Goal: Transaction & Acquisition: Purchase product/service

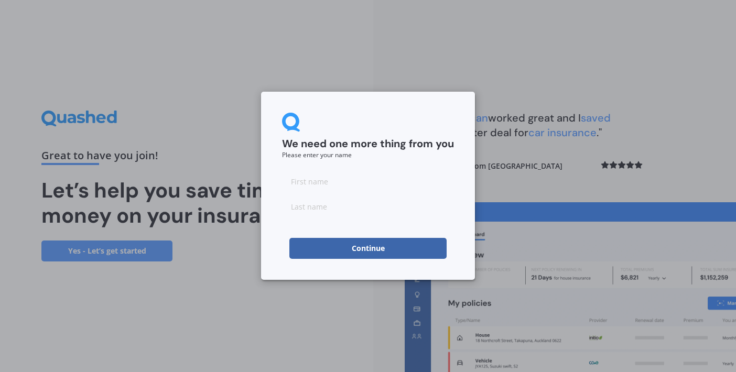
click at [325, 181] on input at bounding box center [368, 181] width 172 height 21
type input "Gary"
type input "Beyer"
click at [368, 248] on button "Continue" at bounding box center [367, 248] width 157 height 21
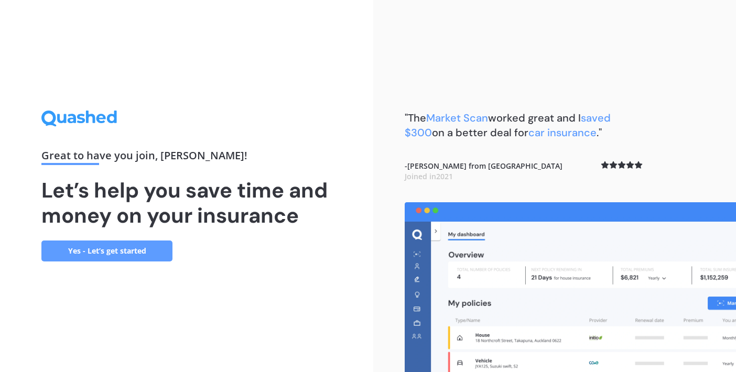
click at [123, 251] on link "Yes - Let’s get started" at bounding box center [106, 251] width 131 height 21
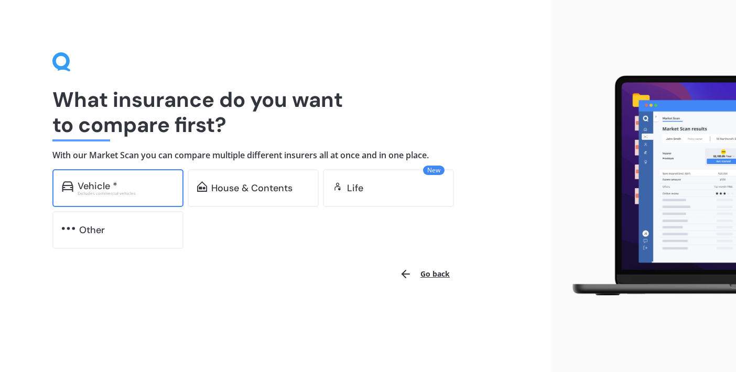
click at [128, 183] on div "Vehicle *" at bounding box center [126, 186] width 96 height 10
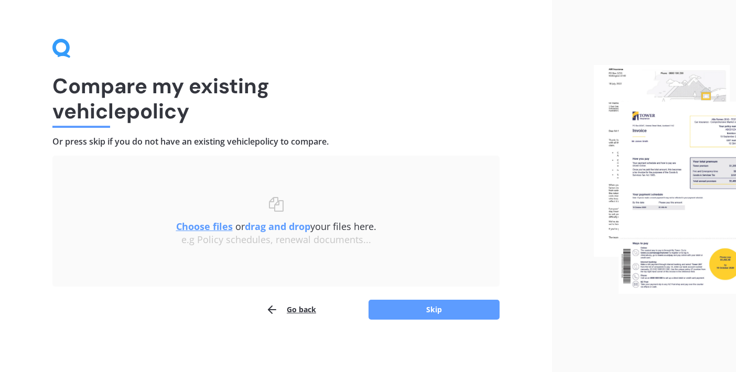
scroll to position [13, 0]
click at [435, 308] on button "Skip" at bounding box center [433, 310] width 131 height 20
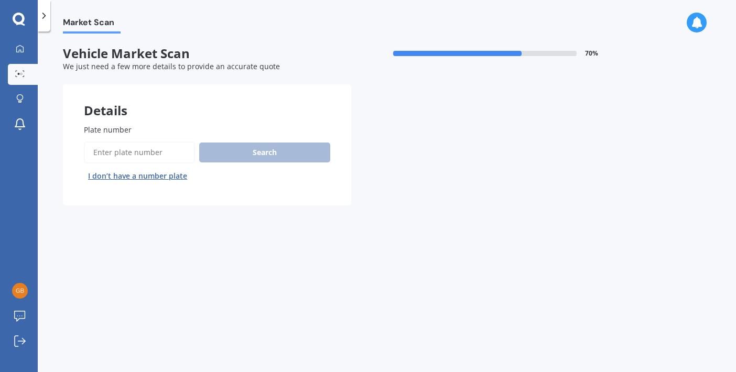
click at [151, 150] on input "Plate number" at bounding box center [139, 153] width 111 height 22
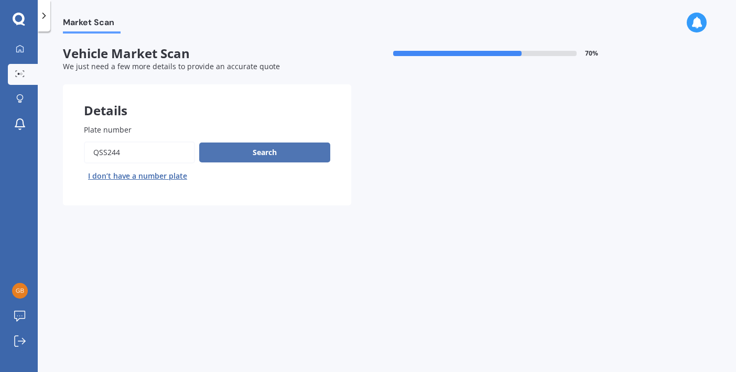
type input "QSS244"
click at [271, 149] on button "Search" at bounding box center [264, 153] width 131 height 20
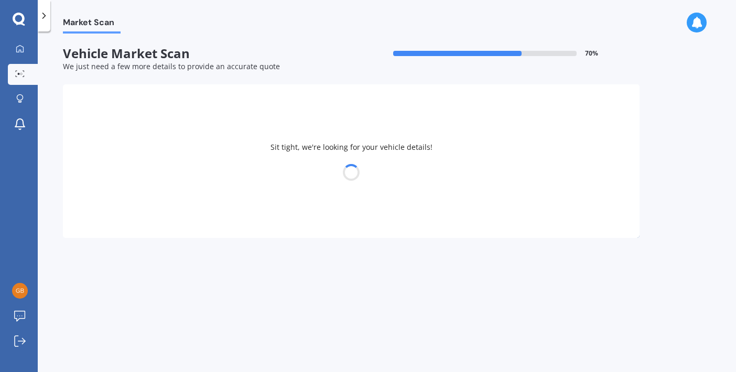
select select "TOYOTA"
select select "PRIUS"
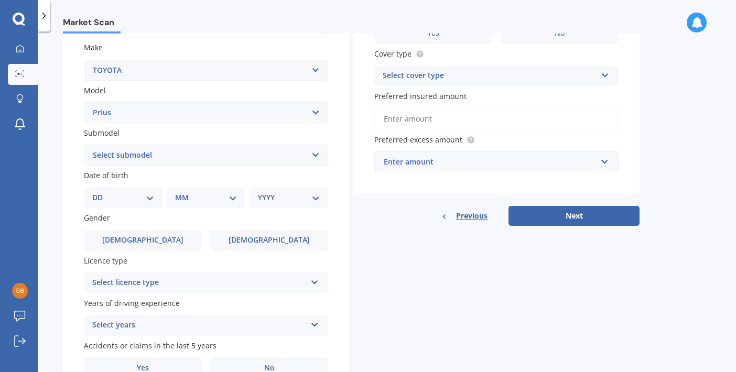
scroll to position [208, 0]
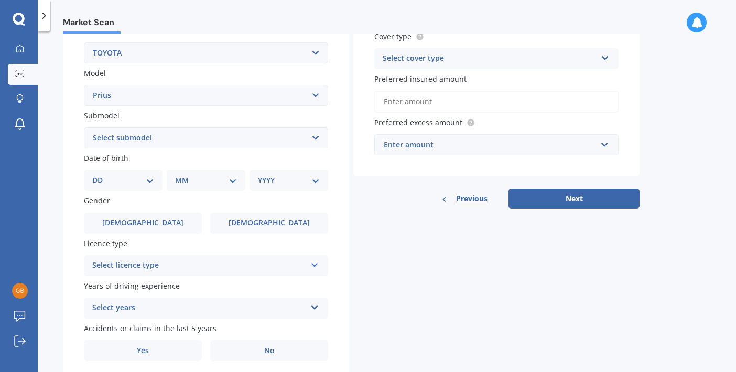
click at [104, 179] on select "DD 01 02 03 04 05 06 07 08 09 10 11 12 13 14 15 16 17 18 19 20 21 22 23 24 25 2…" at bounding box center [123, 181] width 62 height 12
select select "12"
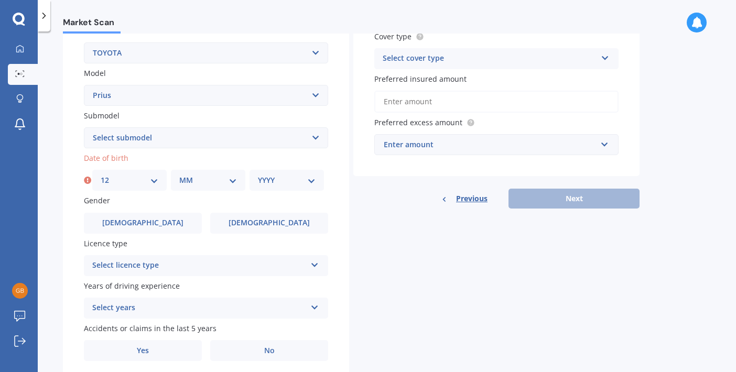
click at [113, 176] on select "DD 01 02 03 04 05 06 07 08 09 10 11 12 13 14 15 16 17 18 19 20 21 22 23 24 25 2…" at bounding box center [130, 181] width 58 height 12
click at [194, 177] on select "MM 01 02 03 04 05 06 07 08 09 10 11 12" at bounding box center [208, 181] width 58 height 12
select select "11"
click at [310, 179] on select "YYYY 2025 2024 2023 2022 2021 2020 2019 2018 2017 2016 2015 2014 2013 2012 2011…" at bounding box center [287, 181] width 58 height 12
select select "1962"
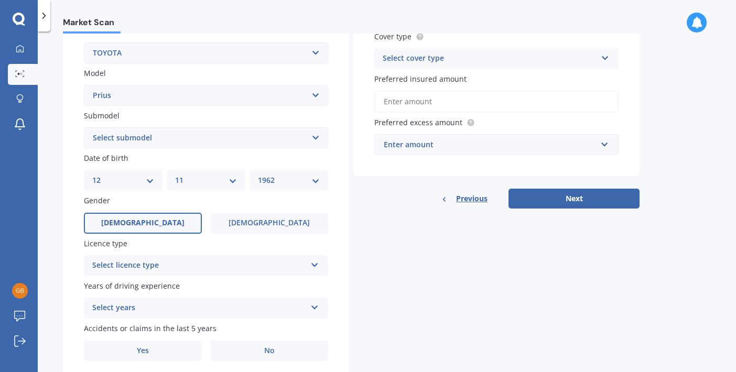
click at [157, 221] on label "[DEMOGRAPHIC_DATA]" at bounding box center [143, 223] width 118 height 21
click at [0, 0] on input "[DEMOGRAPHIC_DATA]" at bounding box center [0, 0] width 0 height 0
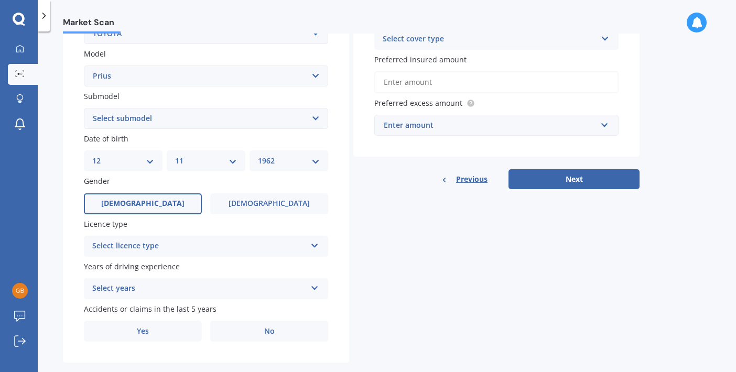
scroll to position [233, 0]
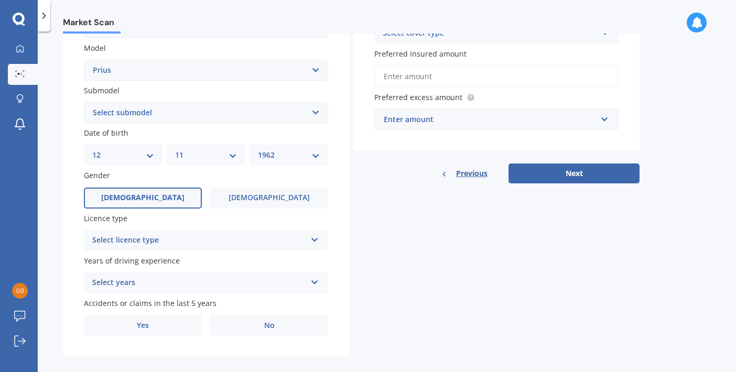
click at [303, 237] on div "Select licence type" at bounding box center [199, 240] width 214 height 13
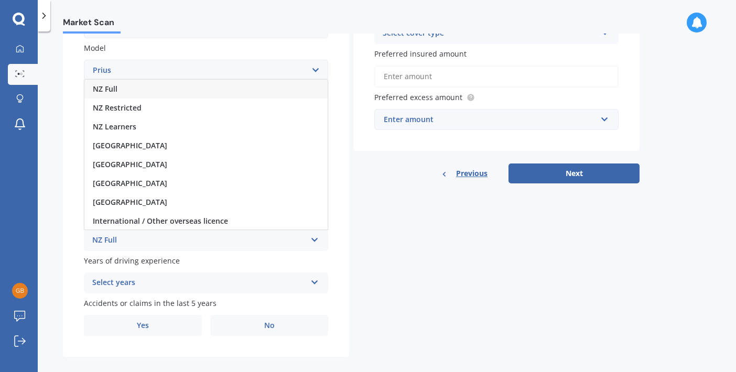
click at [108, 84] on span "NZ Full" at bounding box center [105, 89] width 25 height 10
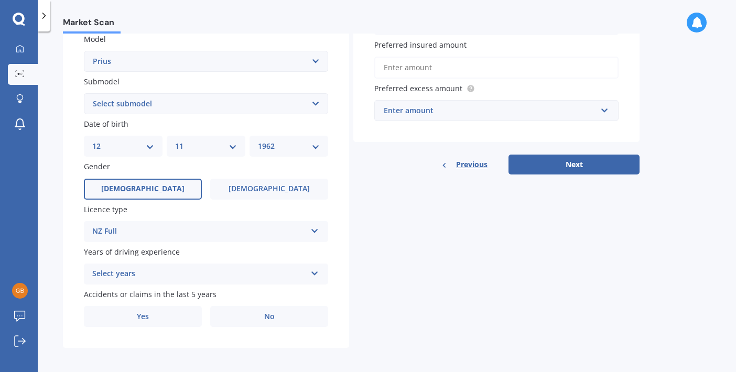
scroll to position [241, 0]
click at [312, 271] on icon at bounding box center [314, 271] width 9 height 7
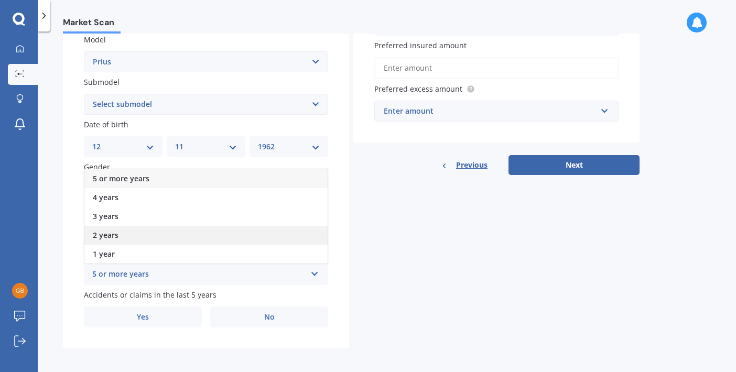
scroll to position [0, 0]
click at [121, 174] on span "5 or more years" at bounding box center [121, 178] width 57 height 10
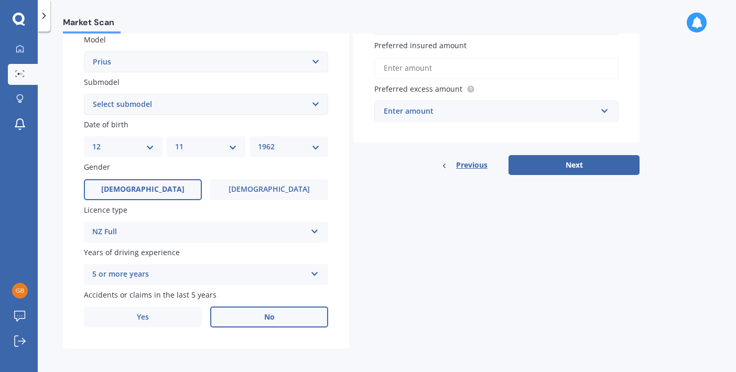
click at [273, 313] on span "No" at bounding box center [269, 317] width 10 height 9
click at [0, 0] on input "No" at bounding box center [0, 0] width 0 height 0
click at [149, 313] on span "Yes" at bounding box center [143, 317] width 13 height 9
click at [0, 0] on input "Yes" at bounding box center [0, 0] width 0 height 0
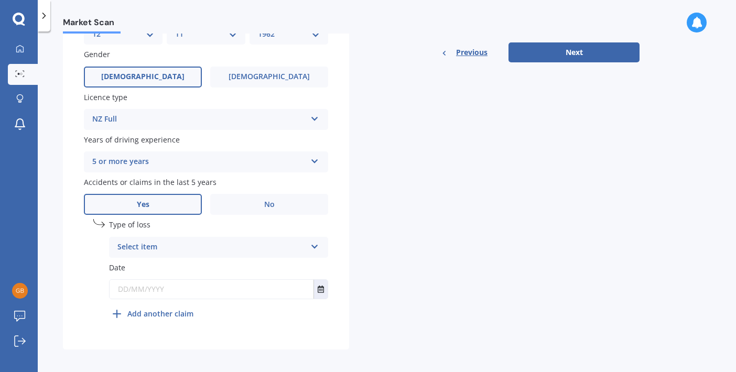
scroll to position [353, 0]
click at [311, 242] on icon at bounding box center [314, 245] width 9 height 7
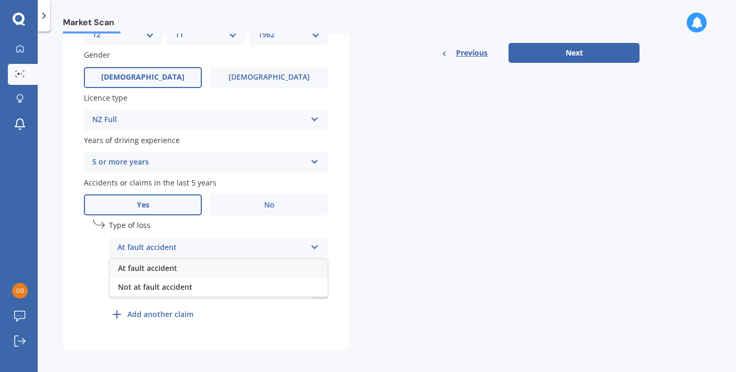
click at [57, 266] on div "Market Scan Vehicle Market Scan 70 % We just need a few more details to provide…" at bounding box center [387, 204] width 698 height 341
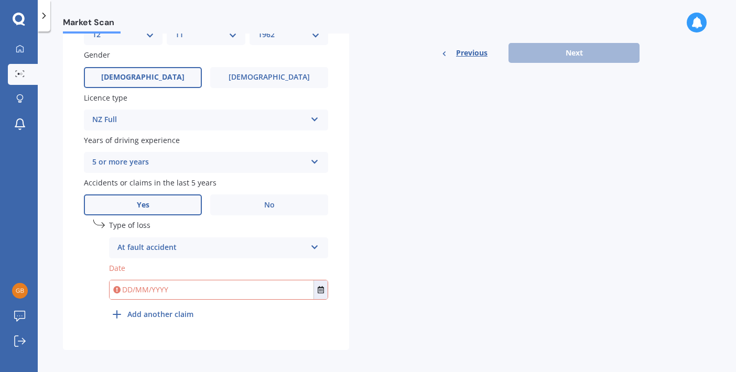
scroll to position [0, 0]
click at [316, 242] on icon at bounding box center [314, 245] width 9 height 7
click at [72, 255] on div "Plate number Search I don’t have a number plate Year 2021 Make Select make AC A…" at bounding box center [206, 50] width 286 height 600
click at [251, 202] on label "No" at bounding box center [269, 204] width 118 height 21
click at [0, 0] on input "No" at bounding box center [0, 0] width 0 height 0
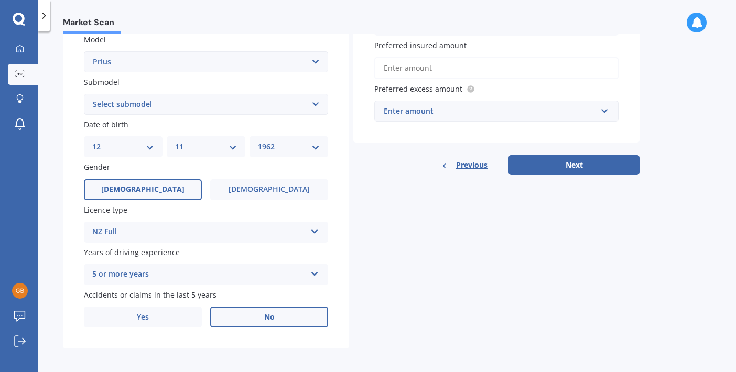
scroll to position [234, 0]
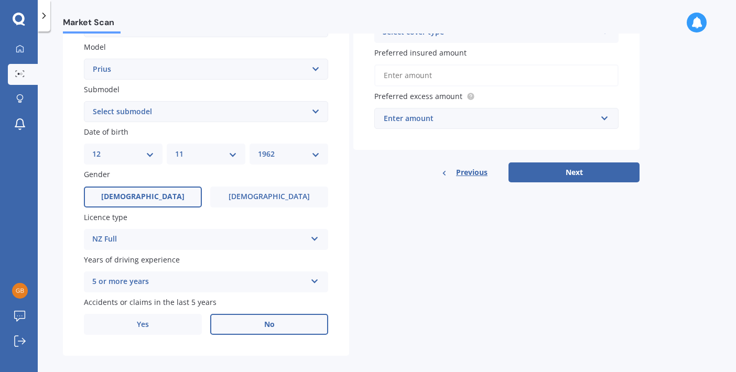
click at [408, 73] on input "Preferred insured amount" at bounding box center [496, 75] width 244 height 22
click at [421, 169] on div "Previous Next" at bounding box center [496, 172] width 286 height 20
click at [404, 82] on input "Preferred insured amount" at bounding box center [496, 75] width 244 height 22
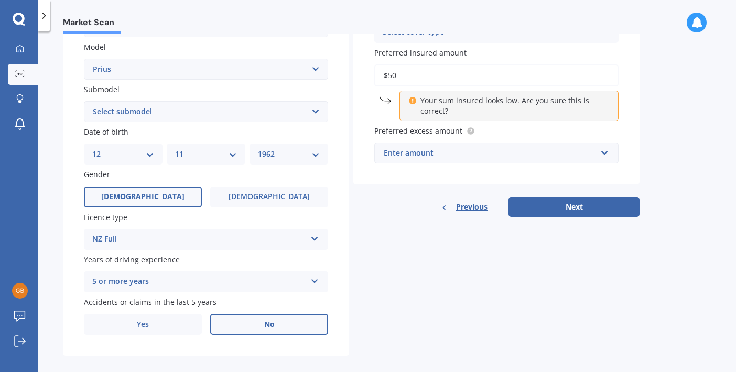
type input "$5"
type input "$25,000"
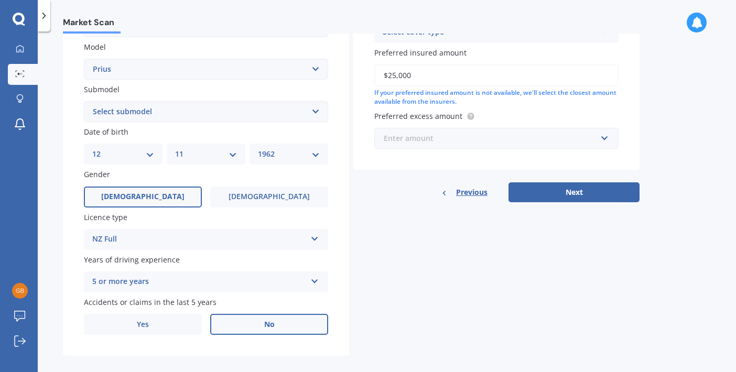
click at [604, 134] on input "text" at bounding box center [492, 138] width 235 height 20
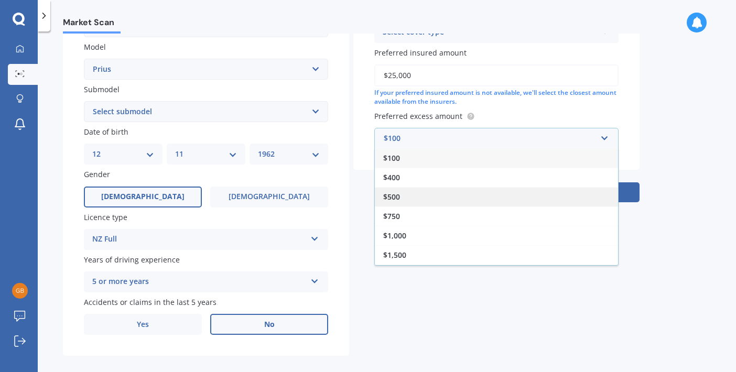
click at [394, 193] on span "$500" at bounding box center [391, 197] width 17 height 10
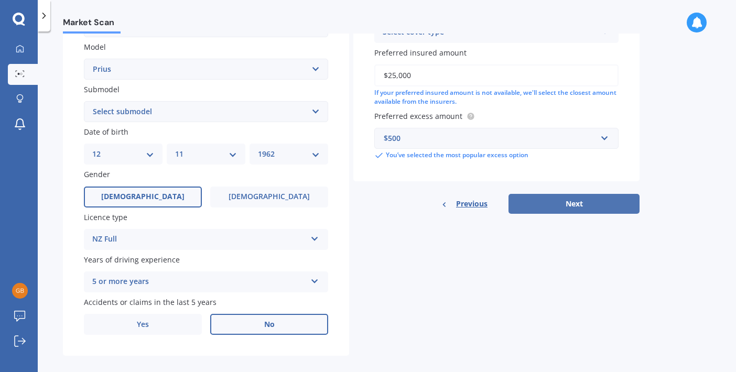
click at [578, 199] on button "Next" at bounding box center [573, 204] width 131 height 20
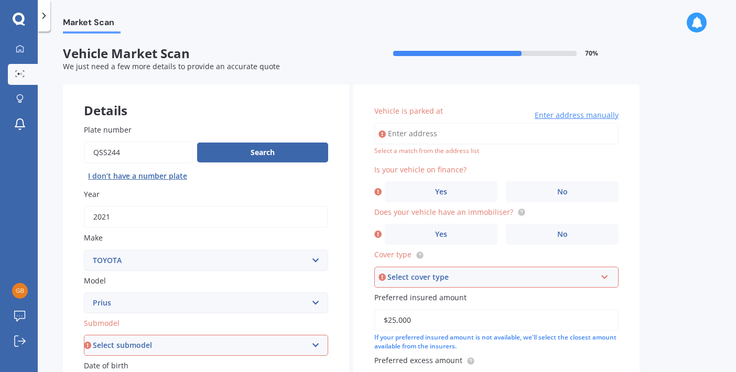
scroll to position [0, 0]
type input "[STREET_ADDRESS]"
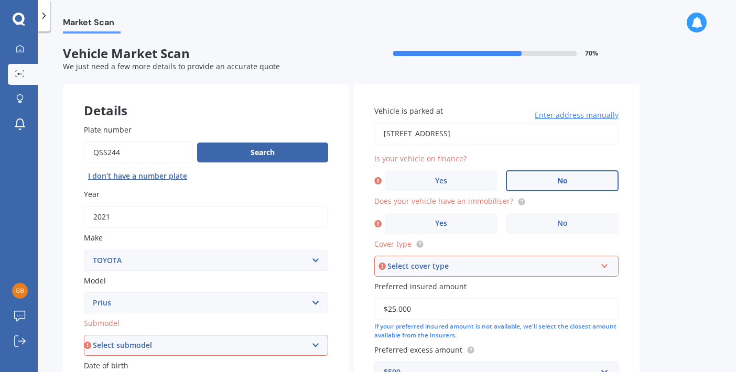
click at [559, 177] on span "No" at bounding box center [562, 181] width 10 height 9
click at [0, 0] on input "No" at bounding box center [0, 0] width 0 height 0
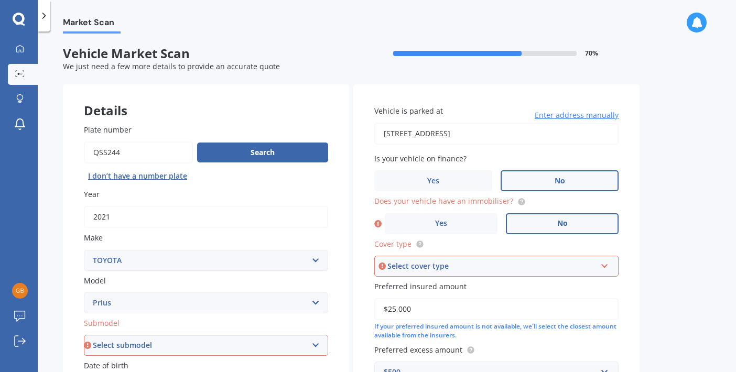
click at [557, 220] on span "No" at bounding box center [562, 223] width 10 height 9
click at [0, 0] on input "No" at bounding box center [0, 0] width 0 height 0
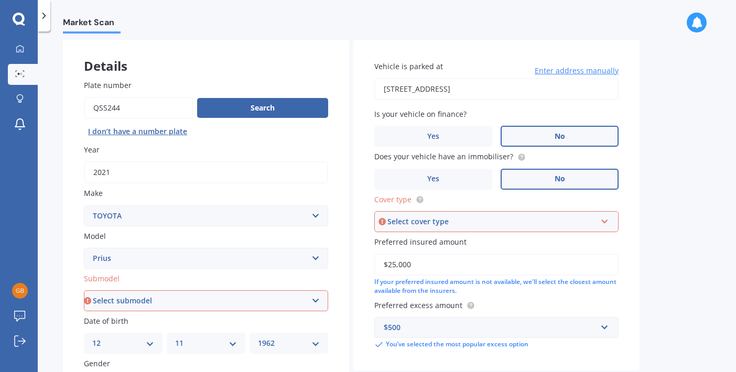
scroll to position [85, 0]
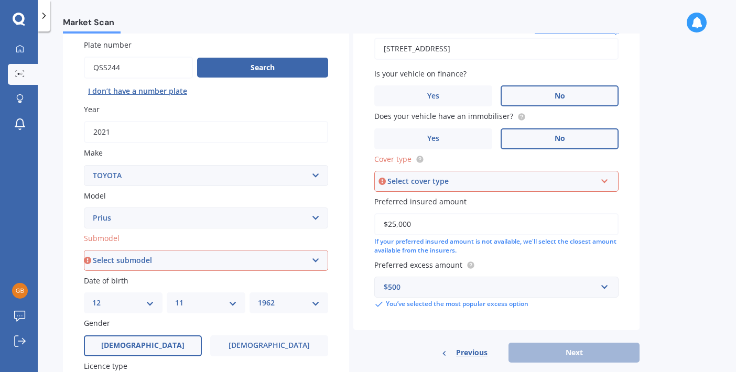
click at [603, 181] on icon at bounding box center [604, 179] width 9 height 7
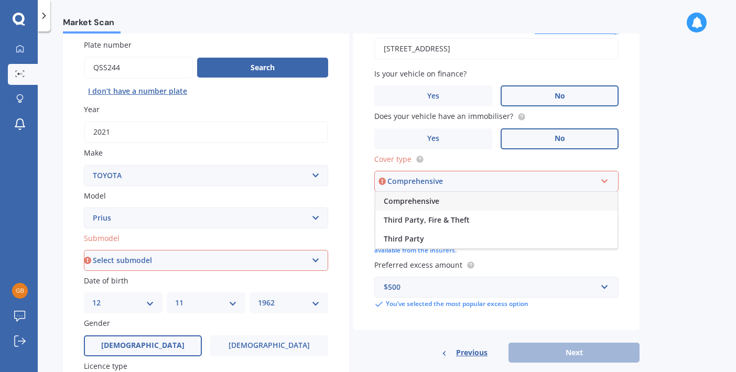
click at [419, 196] on span "Comprehensive" at bounding box center [412, 201] width 56 height 10
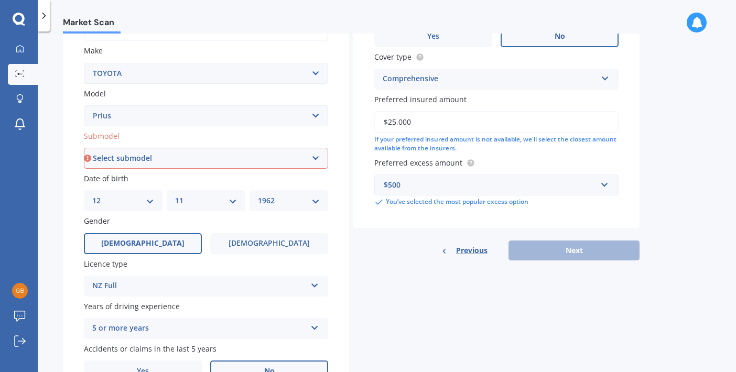
scroll to position [191, 0]
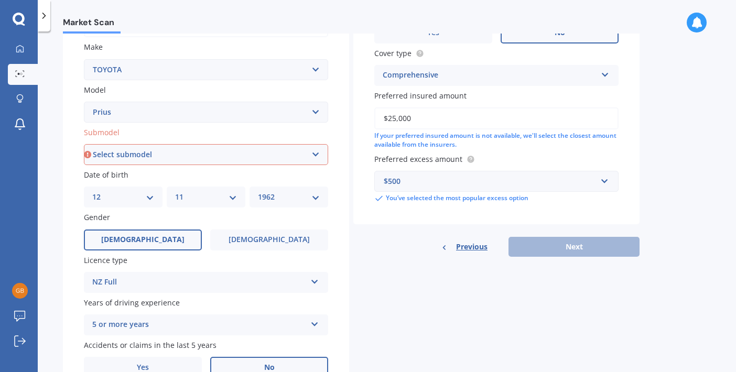
click at [574, 243] on div "Previous Next" at bounding box center [496, 247] width 286 height 20
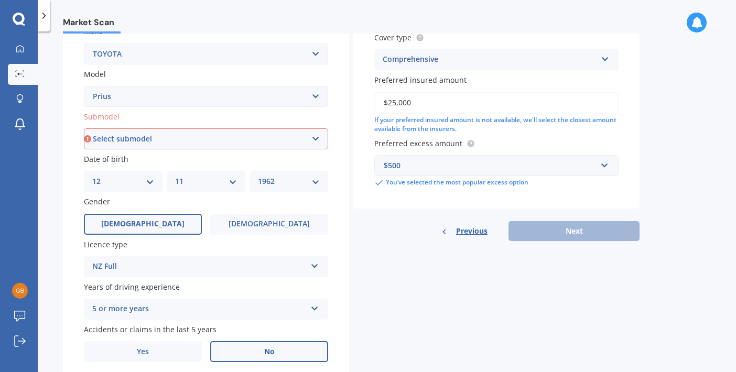
scroll to position [181, 0]
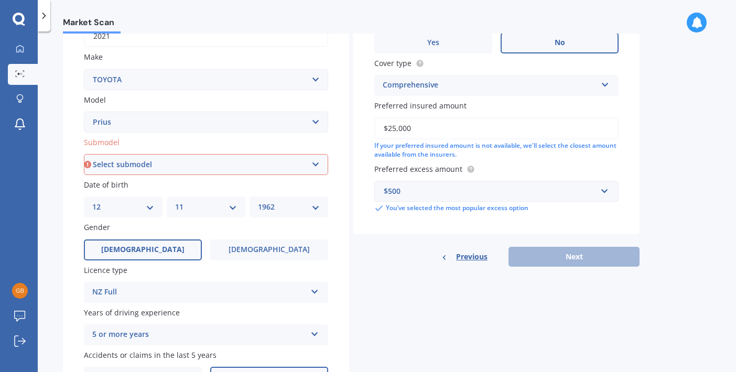
click at [314, 159] on select "Select submodel (All other) Hybrid" at bounding box center [206, 164] width 244 height 21
select select "HYBRID"
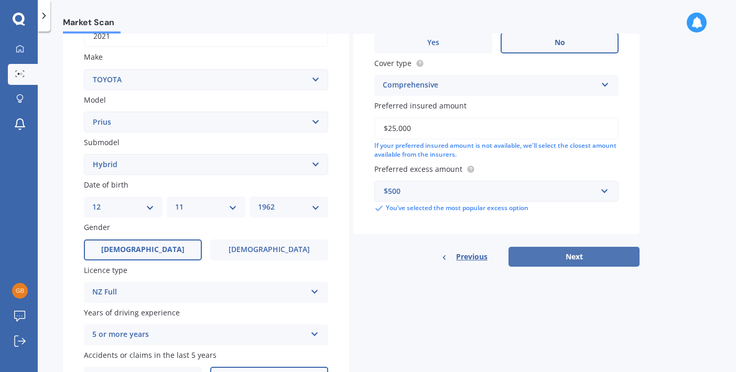
click at [563, 252] on button "Next" at bounding box center [573, 257] width 131 height 20
select select "12"
select select "11"
select select "1962"
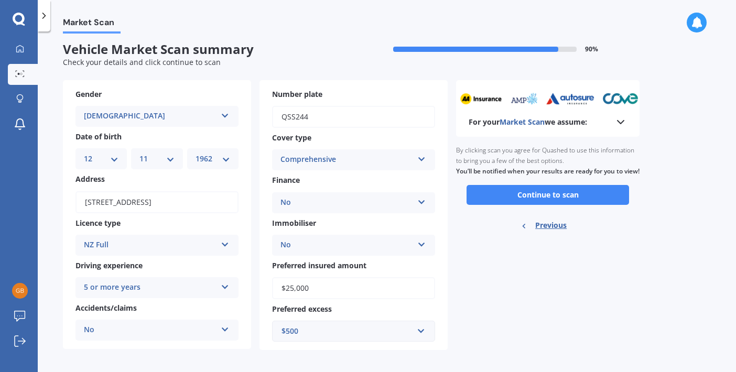
scroll to position [6, 0]
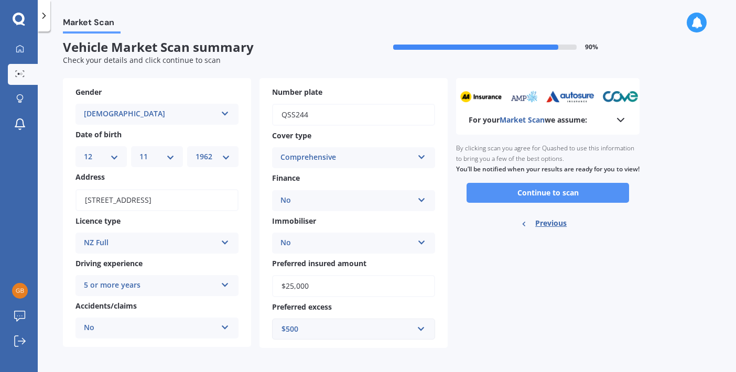
click at [541, 198] on button "Continue to scan" at bounding box center [547, 193] width 162 height 20
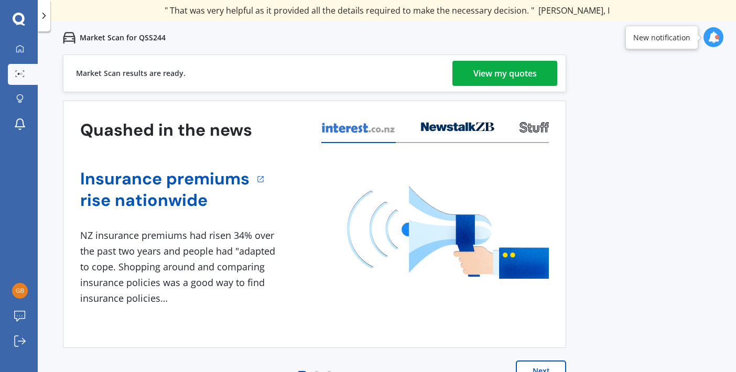
click at [499, 68] on div "View my quotes" at bounding box center [504, 73] width 63 height 25
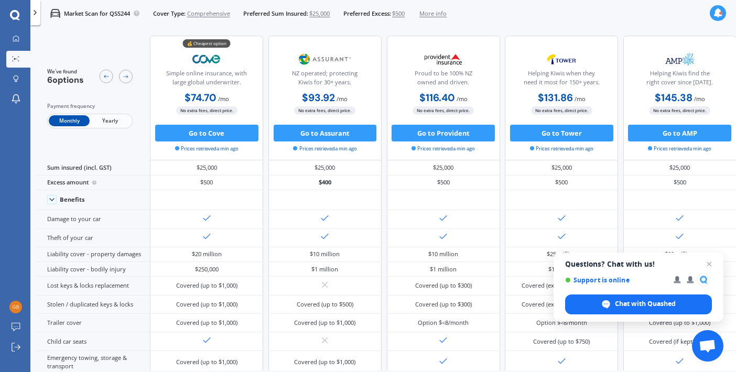
click at [207, 14] on span "Comprehensive" at bounding box center [208, 13] width 43 height 8
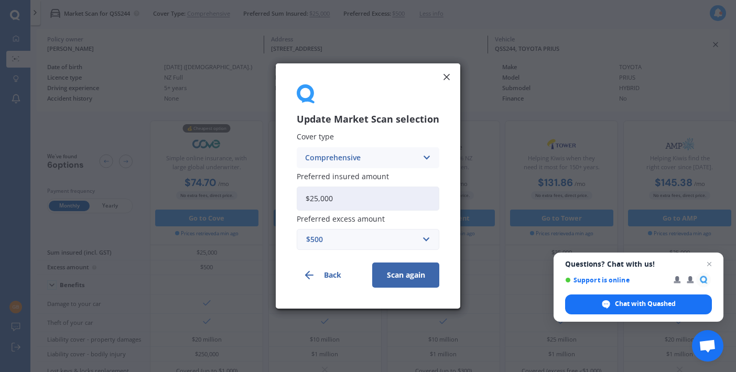
click at [331, 274] on button "Back" at bounding box center [330, 275] width 67 height 25
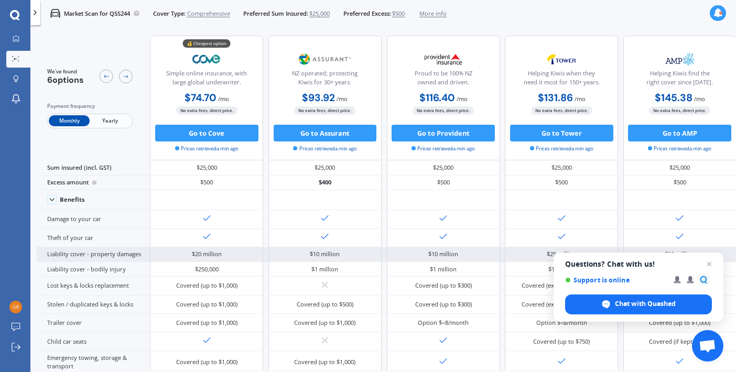
click at [333, 262] on div "$10 million" at bounding box center [324, 254] width 113 height 15
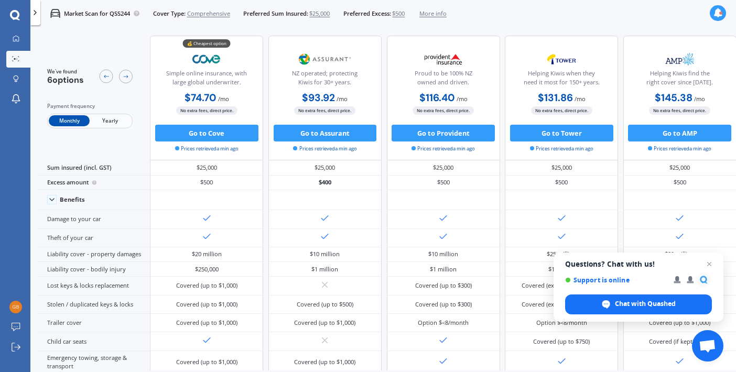
click at [448, 75] on div "Proud to be 100% NZ owned and driven." at bounding box center [443, 79] width 99 height 21
click at [444, 76] on div "Proud to be 100% NZ owned and driven." at bounding box center [443, 79] width 99 height 21
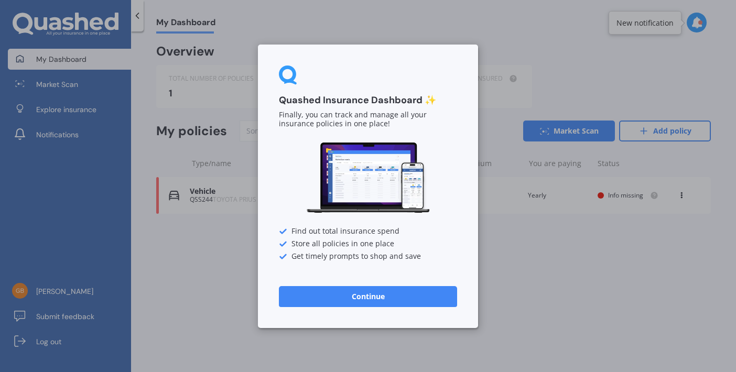
click at [351, 290] on button "Continue" at bounding box center [368, 296] width 178 height 21
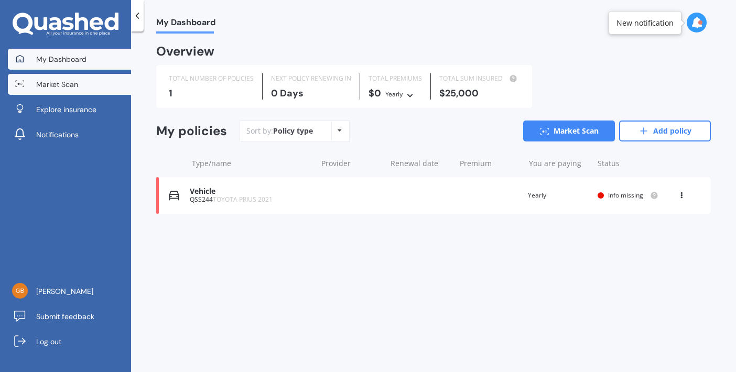
click at [53, 83] on span "Market Scan" at bounding box center [57, 84] width 42 height 10
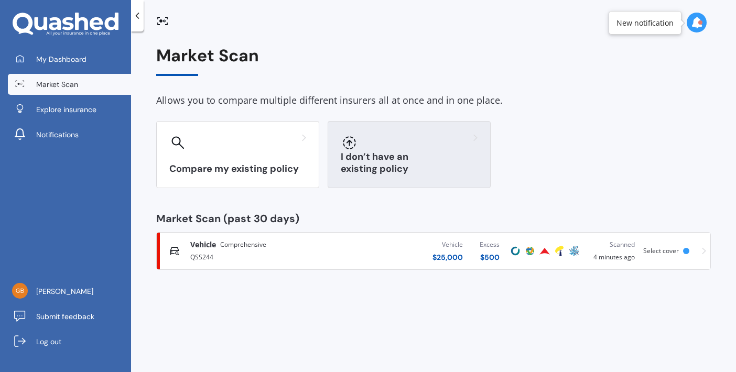
click at [427, 155] on div "I don’t have an existing policy" at bounding box center [409, 154] width 163 height 67
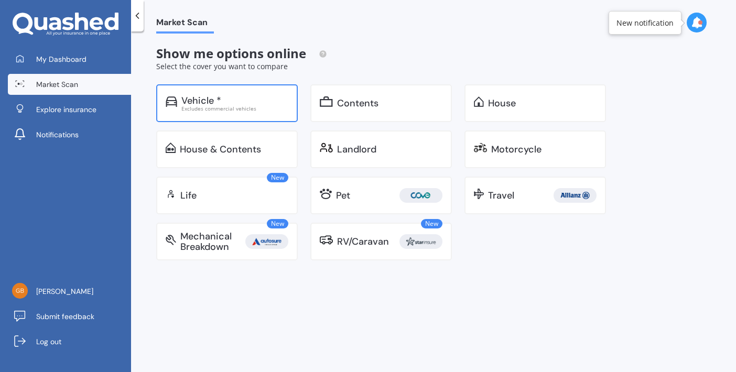
click at [229, 106] on div "Excludes commercial vehicles" at bounding box center [234, 108] width 107 height 5
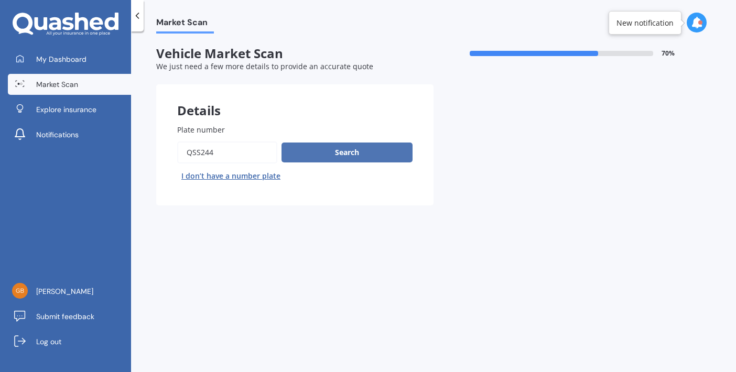
click at [342, 149] on button "Search" at bounding box center [346, 153] width 131 height 20
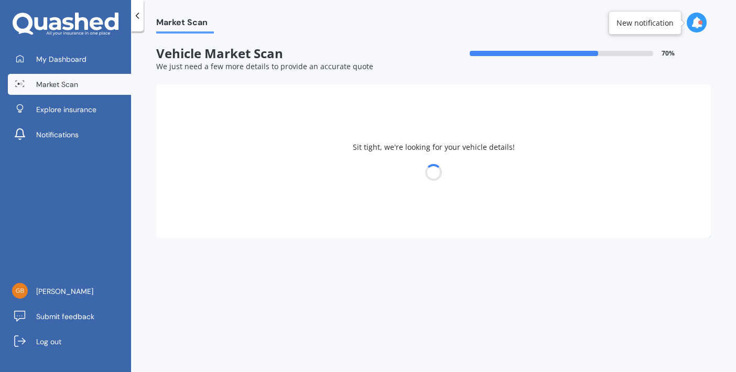
select select "TOYOTA"
select select "PRIUS"
select select "12"
select select "11"
select select "1962"
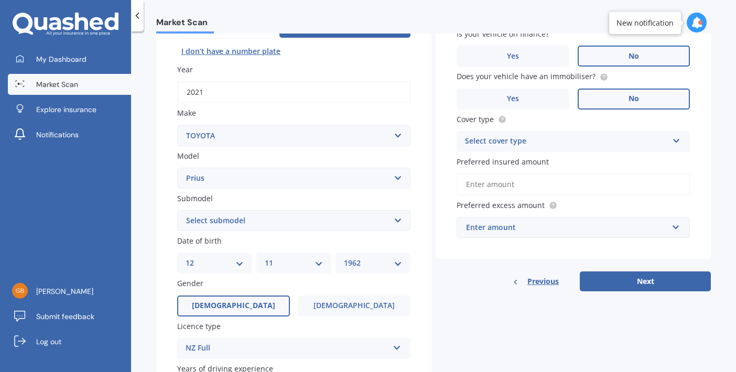
scroll to position [124, 0]
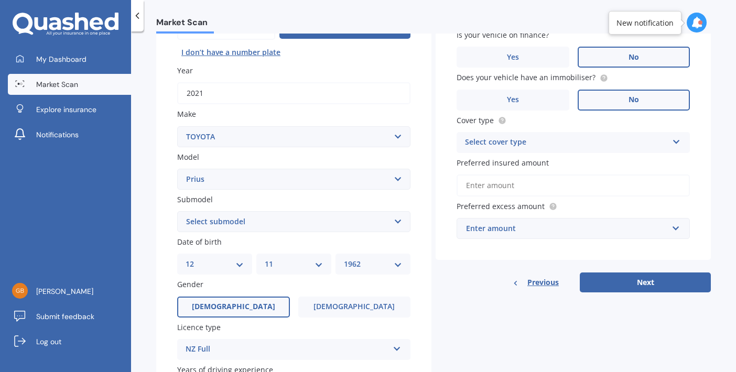
click at [396, 220] on select "Select submodel (All other) Hybrid" at bounding box center [293, 221] width 233 height 21
select select "HYBRID"
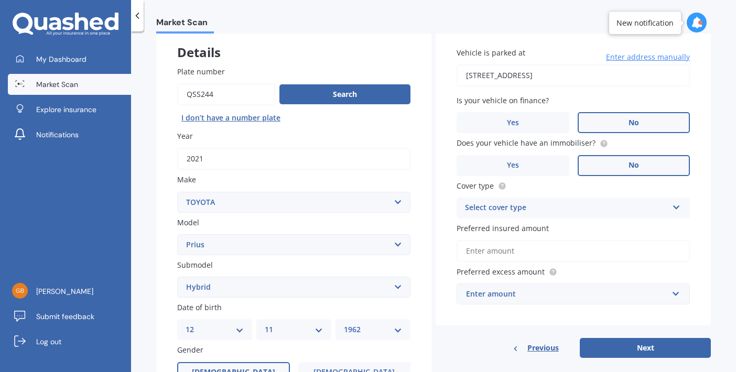
scroll to position [59, 0]
click at [672, 206] on icon at bounding box center [676, 204] width 9 height 7
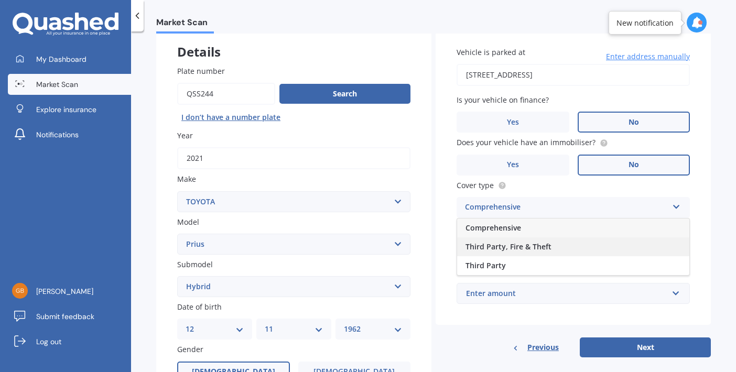
click at [497, 243] on span "Third Party, Fire & Theft" at bounding box center [508, 247] width 86 height 10
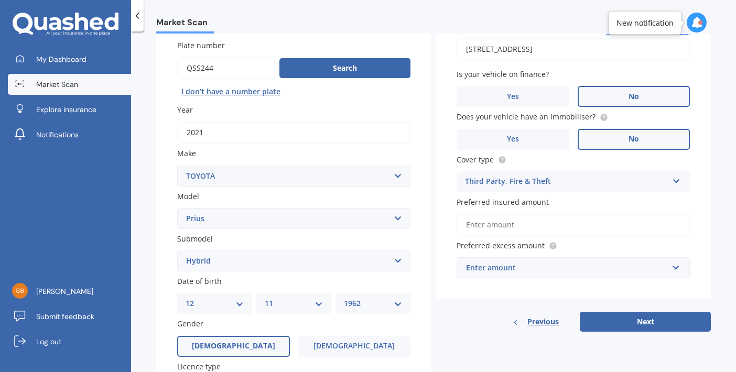
scroll to position [85, 0]
click at [524, 225] on input "Preferred insured amount" at bounding box center [573, 224] width 233 height 22
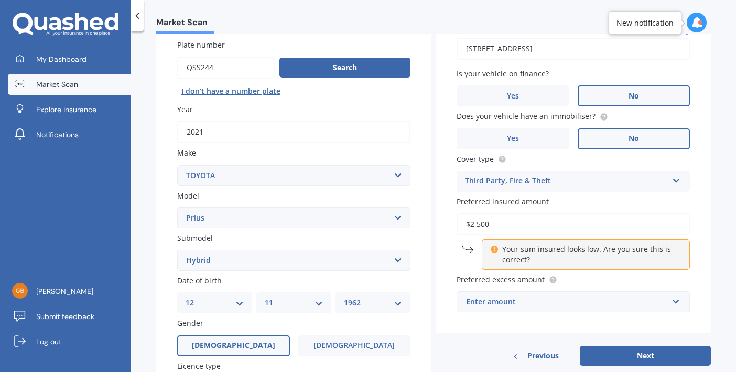
type input "$25,000"
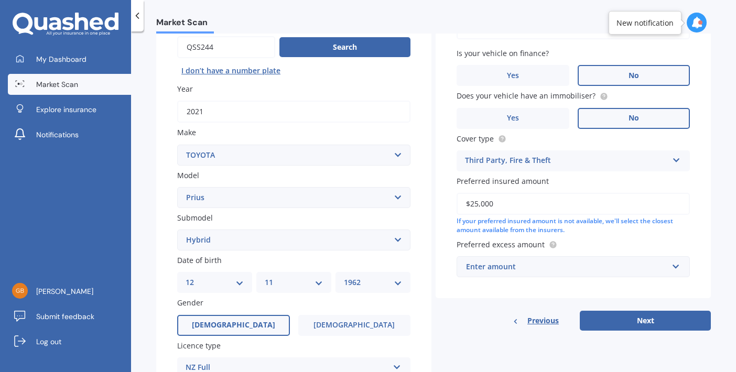
scroll to position [107, 0]
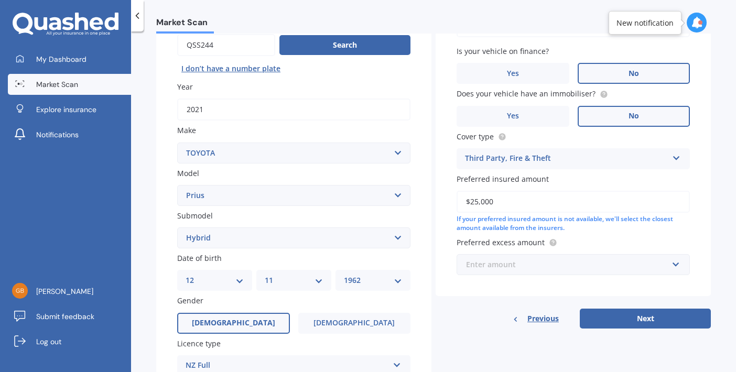
click at [669, 260] on input "text" at bounding box center [570, 265] width 224 height 20
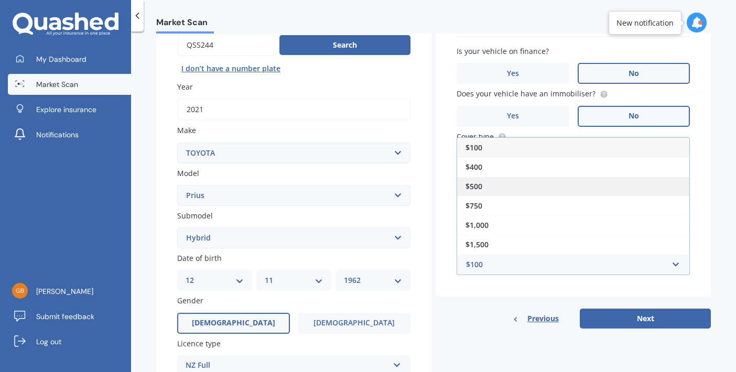
click at [473, 183] on span "$500" at bounding box center [473, 186] width 17 height 10
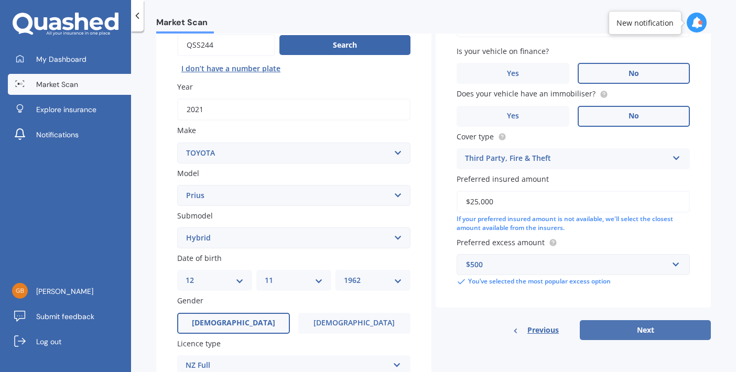
click at [629, 328] on button "Next" at bounding box center [645, 330] width 131 height 20
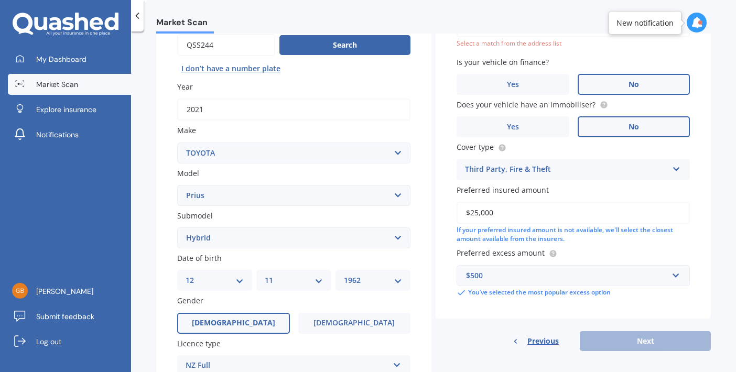
scroll to position [71, 0]
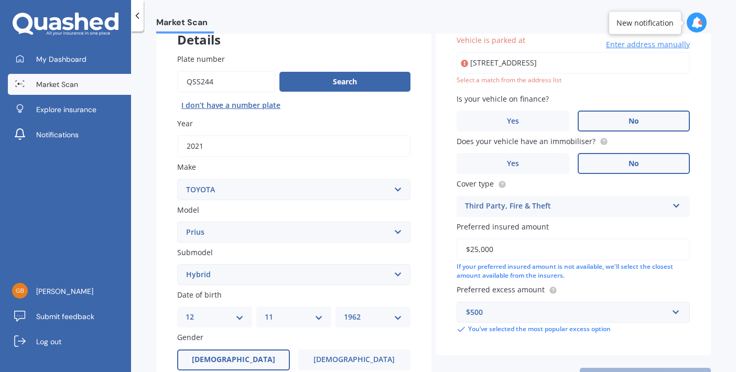
type input "[STREET_ADDRESS]"
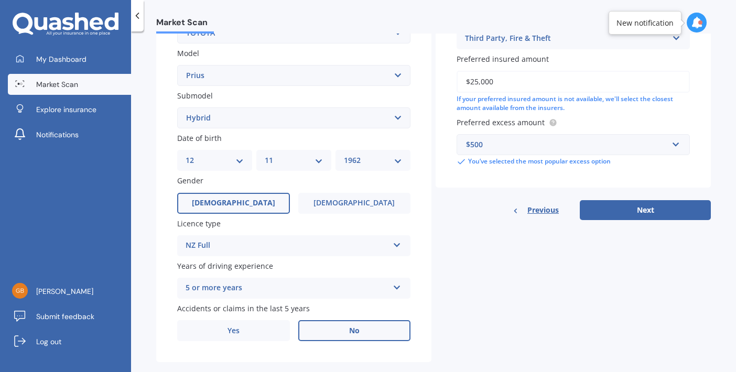
scroll to position [229, 0]
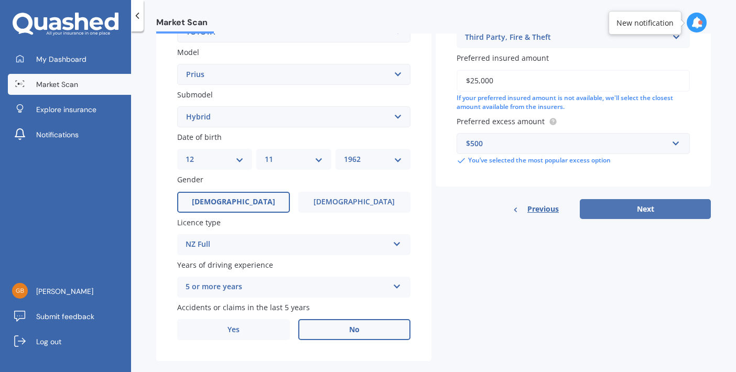
click at [643, 202] on button "Next" at bounding box center [645, 209] width 131 height 20
select select "12"
select select "11"
select select "1962"
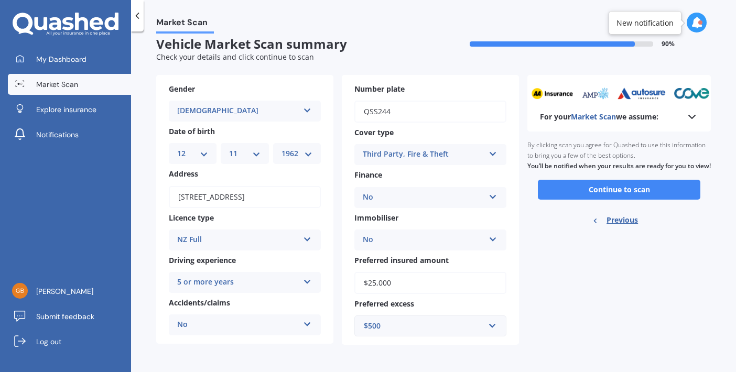
scroll to position [0, 0]
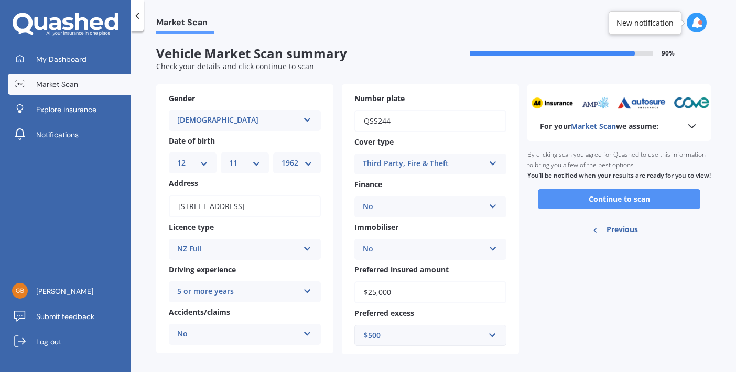
click at [633, 208] on button "Continue to scan" at bounding box center [619, 199] width 162 height 20
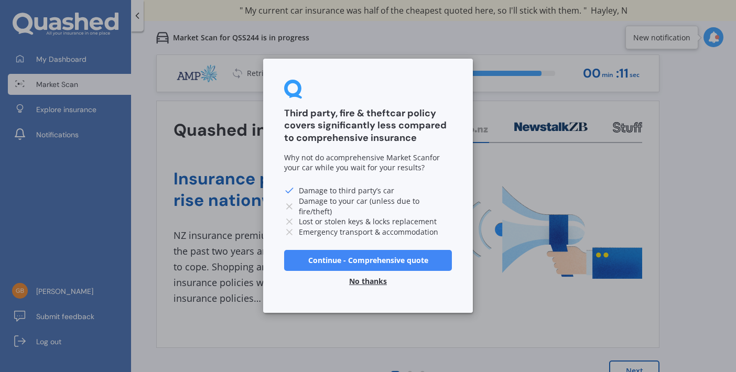
click at [376, 259] on button "Continue - Comprehensive quote" at bounding box center [368, 260] width 168 height 21
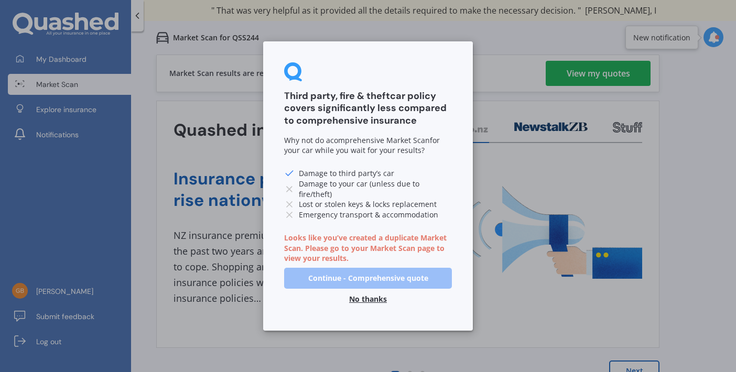
click at [372, 292] on button "No thanks" at bounding box center [368, 299] width 50 height 21
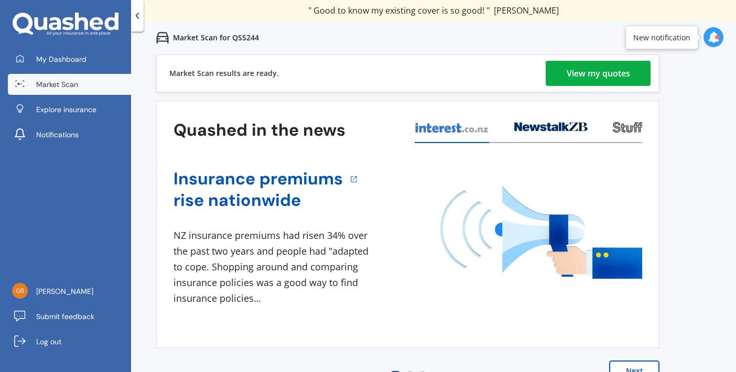
click at [598, 72] on div "View my quotes" at bounding box center [598, 73] width 63 height 25
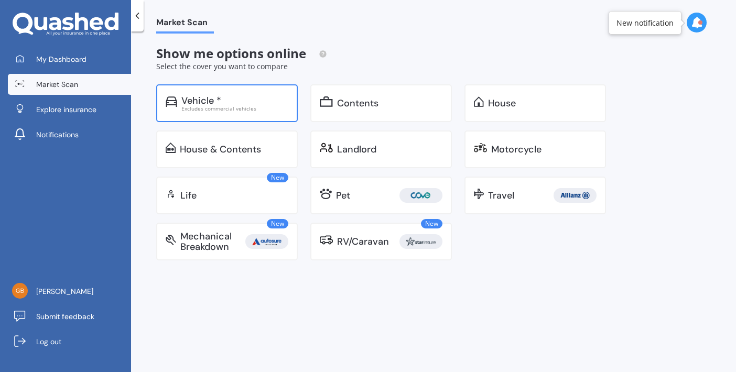
click at [255, 96] on div "Vehicle *" at bounding box center [234, 100] width 107 height 10
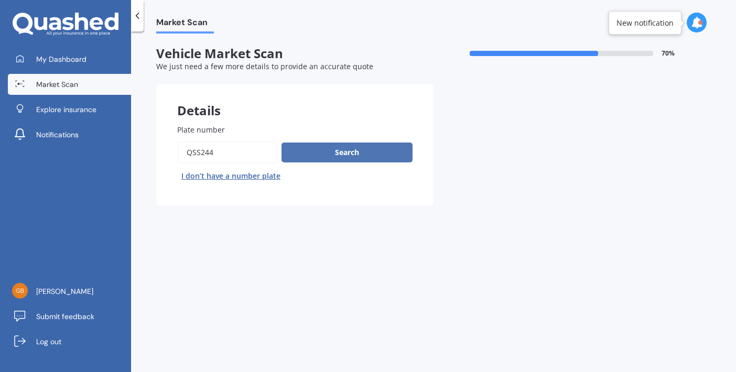
click at [354, 150] on button "Search" at bounding box center [346, 153] width 131 height 20
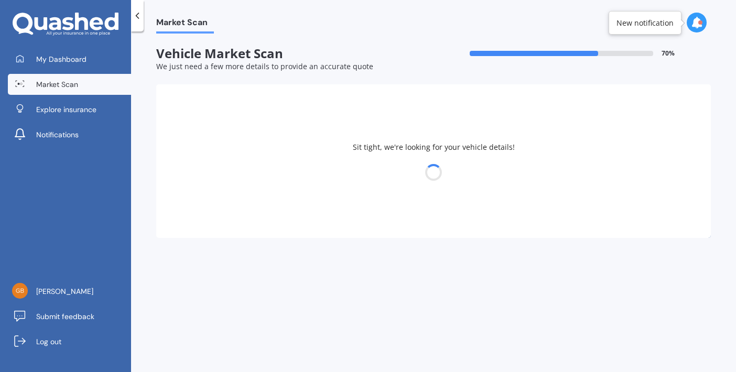
select select "TOYOTA"
select select "PRIUS"
select select "12"
select select "11"
select select "1962"
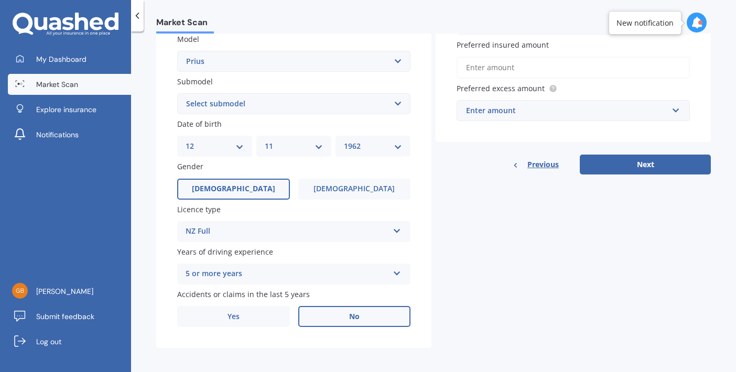
scroll to position [241, 0]
click at [634, 158] on button "Next" at bounding box center [645, 165] width 131 height 20
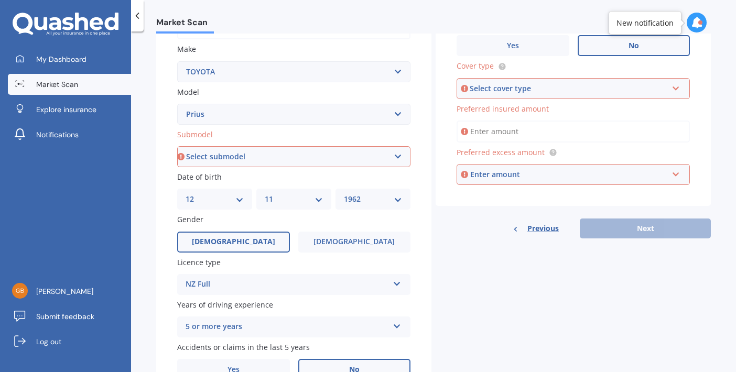
scroll to position [187, 0]
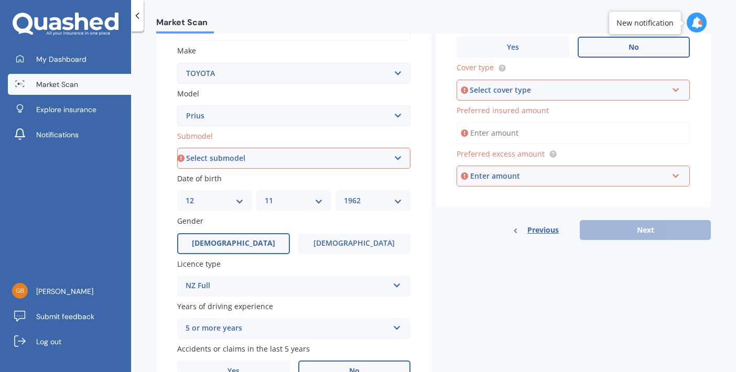
click at [396, 158] on select "Select submodel (All other) Hybrid" at bounding box center [293, 158] width 233 height 21
select select "HYBRID"
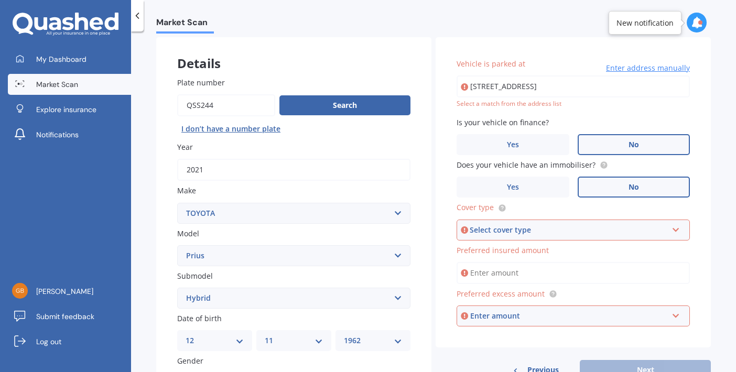
scroll to position [47, 0]
type input "[STREET_ADDRESS]"
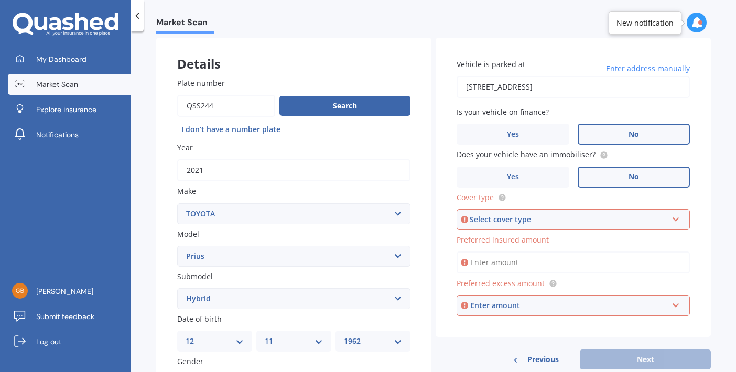
click at [628, 172] on span "No" at bounding box center [633, 176] width 10 height 9
click at [0, 0] on input "No" at bounding box center [0, 0] width 0 height 0
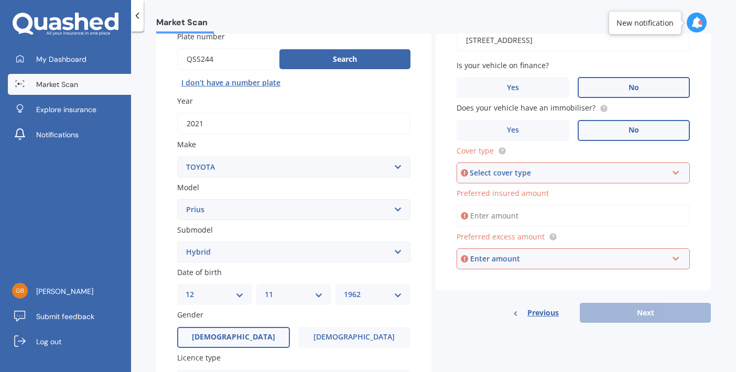
scroll to position [101, 0]
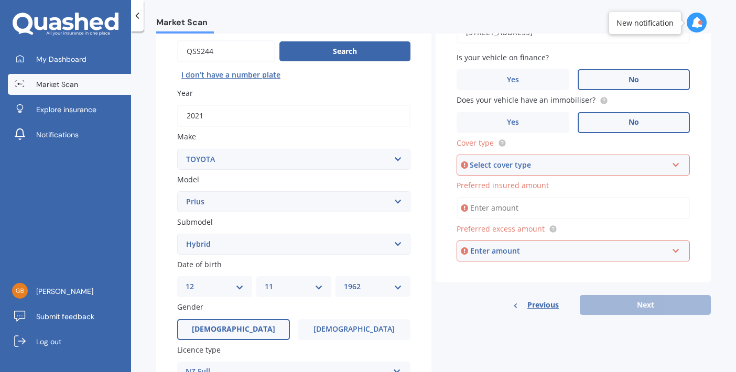
click at [671, 160] on icon at bounding box center [675, 162] width 9 height 7
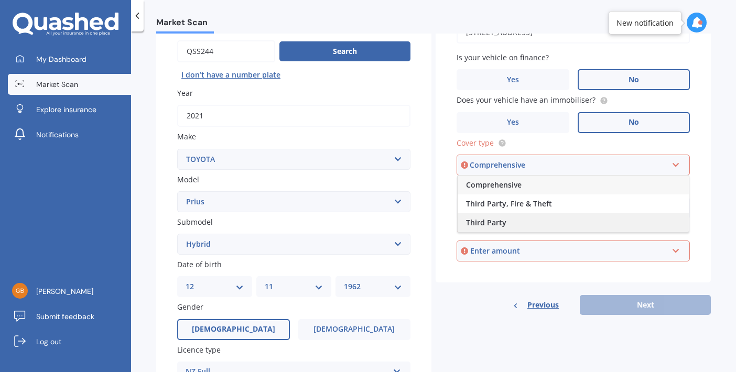
click at [493, 220] on span "Third Party" at bounding box center [486, 223] width 40 height 10
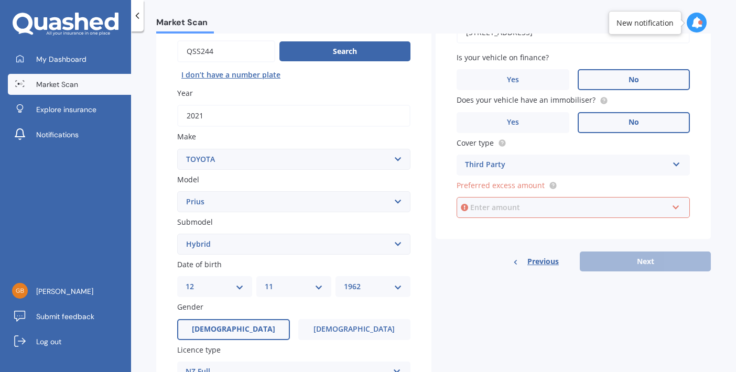
click at [670, 206] on input "text" at bounding box center [570, 208] width 224 height 20
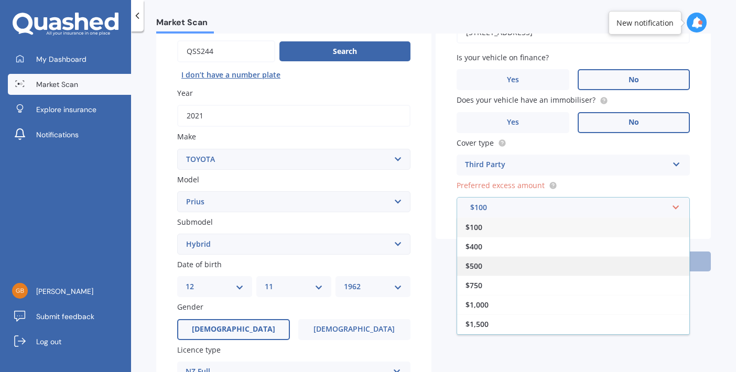
click at [475, 263] on span "$500" at bounding box center [473, 266] width 17 height 10
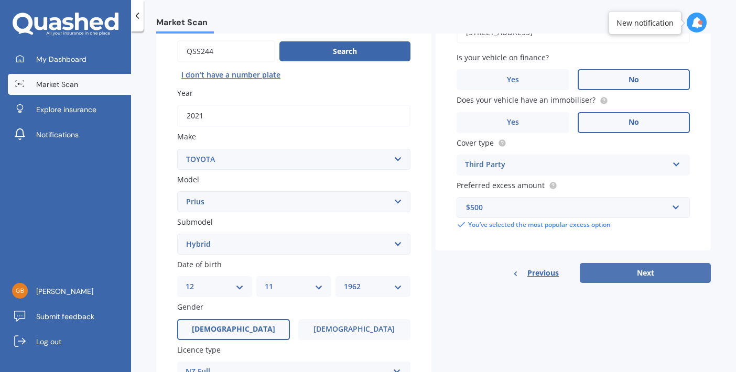
click at [639, 272] on button "Next" at bounding box center [645, 273] width 131 height 20
select select "12"
select select "11"
select select "1962"
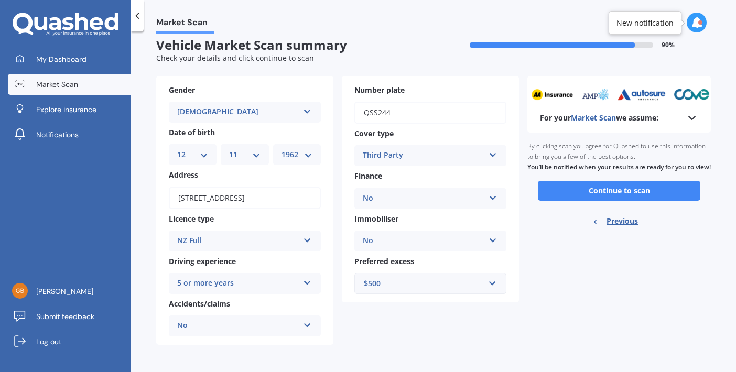
scroll to position [0, 0]
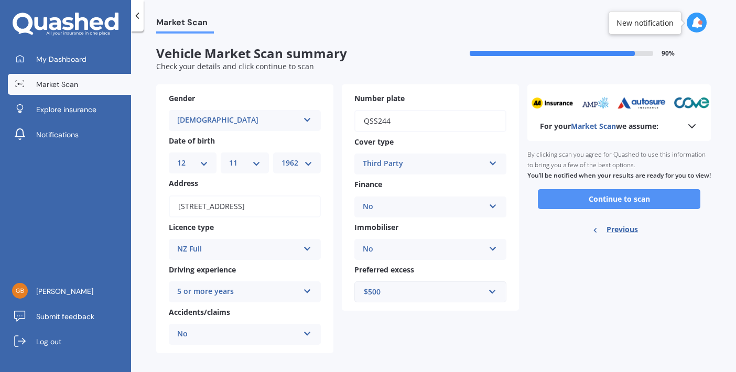
click at [607, 208] on button "Continue to scan" at bounding box center [619, 199] width 162 height 20
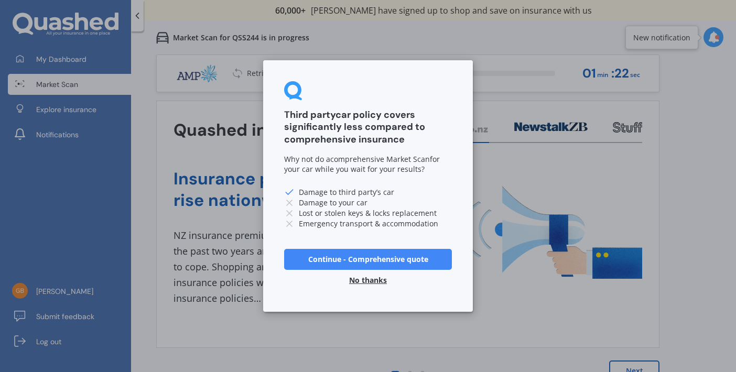
click at [368, 279] on button "No thanks" at bounding box center [368, 280] width 50 height 21
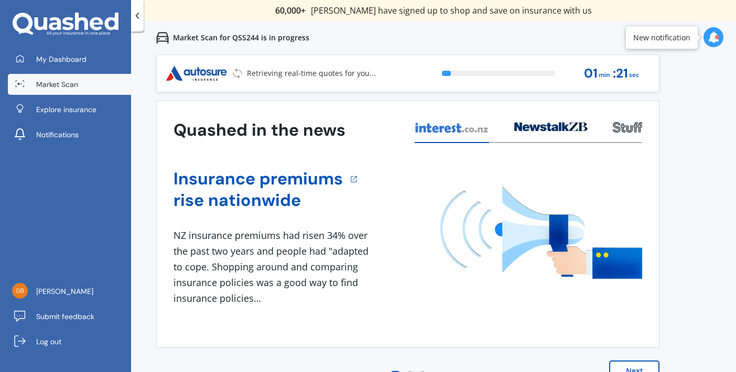
click at [643, 364] on button "Next" at bounding box center [634, 371] width 50 height 21
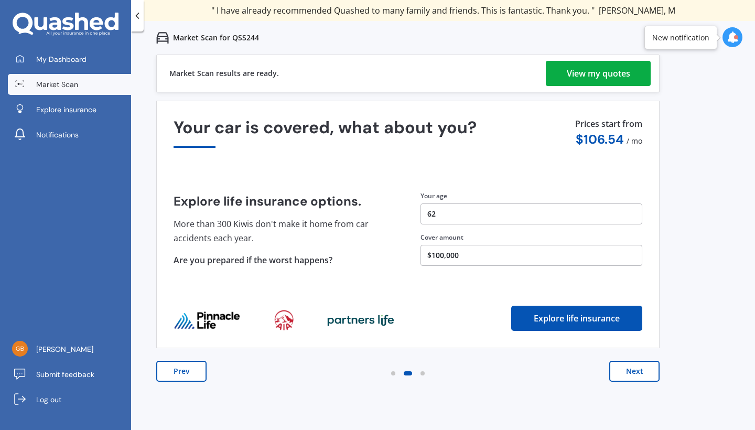
click at [599, 74] on div "View my quotes" at bounding box center [598, 73] width 63 height 25
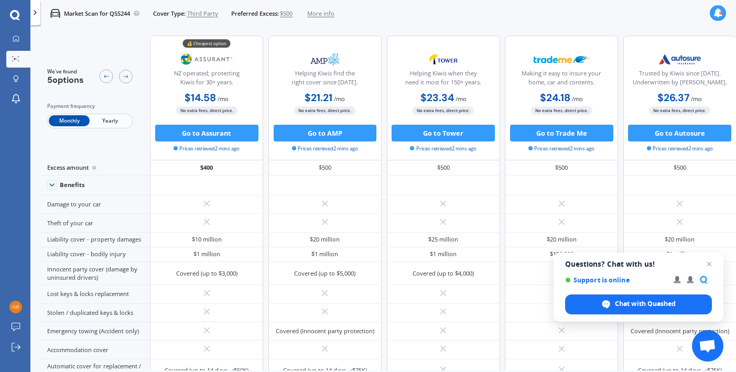
click at [322, 13] on span "More info" at bounding box center [320, 13] width 27 height 8
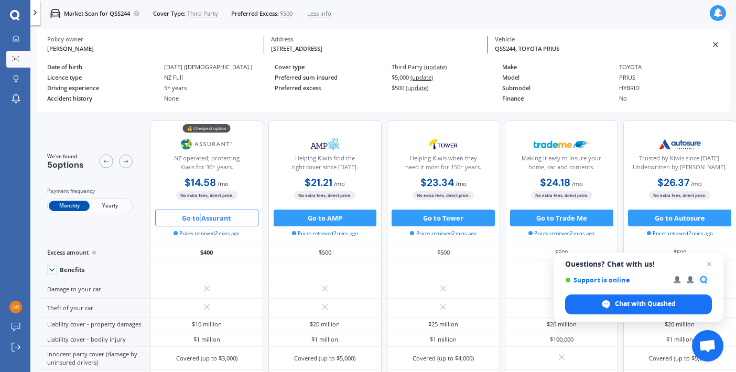
click at [207, 218] on button "Go to Assurant" at bounding box center [206, 218] width 103 height 17
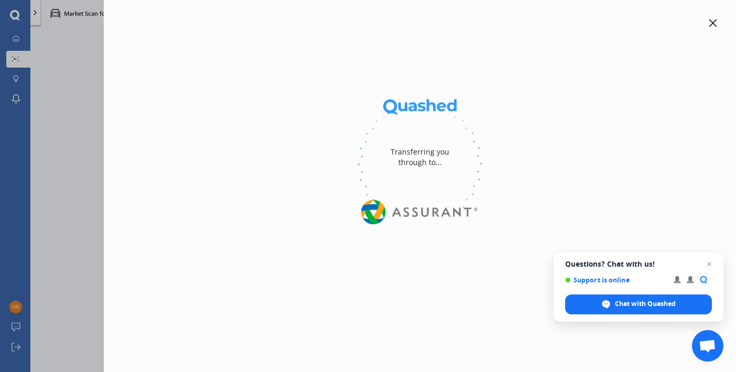
select select "Monthly"
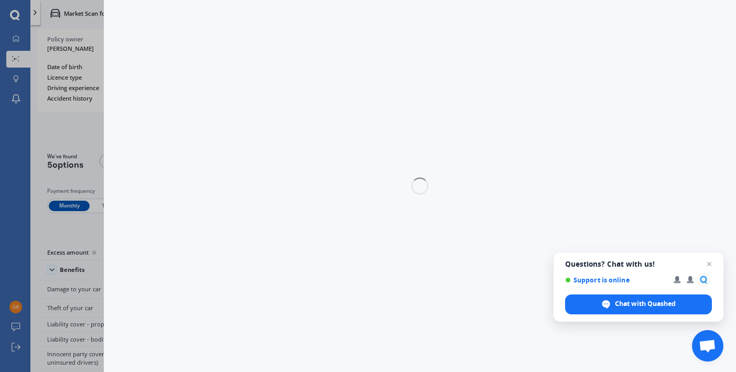
select select "3rd party"
select select "0"
select select "Auckland West Country / Rodney / Gulf Islands"
select select "TOYOTA"
select select "PRIUS"
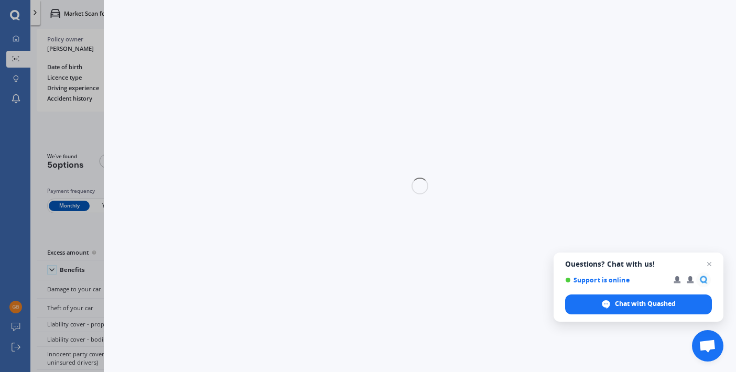
select select "HYBRID"
